Goal: Task Accomplishment & Management: Manage account settings

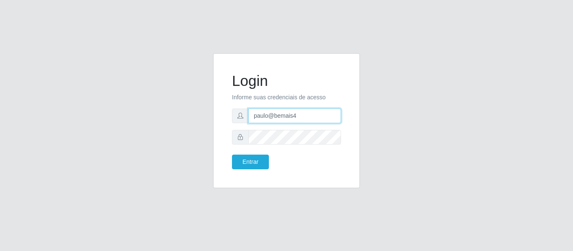
drag, startPoint x: 307, startPoint y: 110, endPoint x: 234, endPoint y: 133, distance: 76.3
click at [234, 133] on form "Login Informe suas credenciais de acesso paulo@bemais4 Entrar" at bounding box center [286, 120] width 109 height 97
type input "juliogabrielcm17@gmail.com"
click at [232, 155] on button "Entrar" at bounding box center [250, 162] width 37 height 15
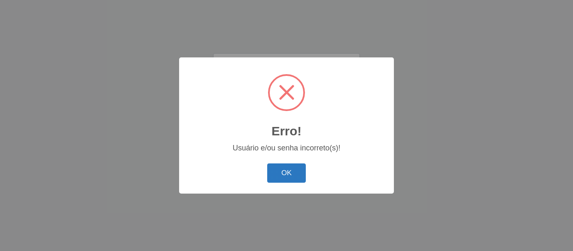
click at [295, 175] on button "OK" at bounding box center [286, 174] width 39 height 20
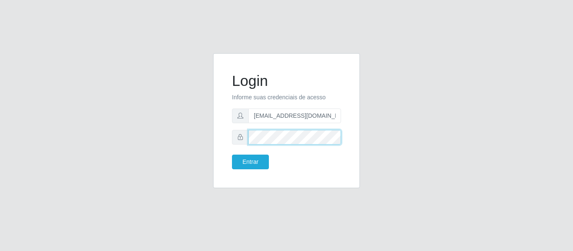
click at [247, 141] on div at bounding box center [286, 137] width 109 height 15
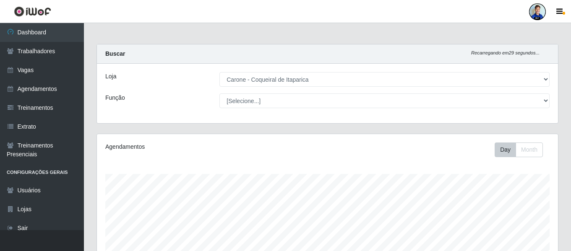
select select "525"
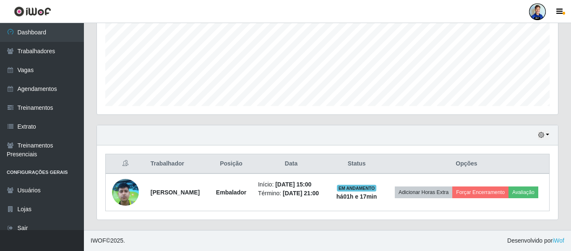
scroll to position [174, 461]
